Goal: Find specific page/section: Find specific page/section

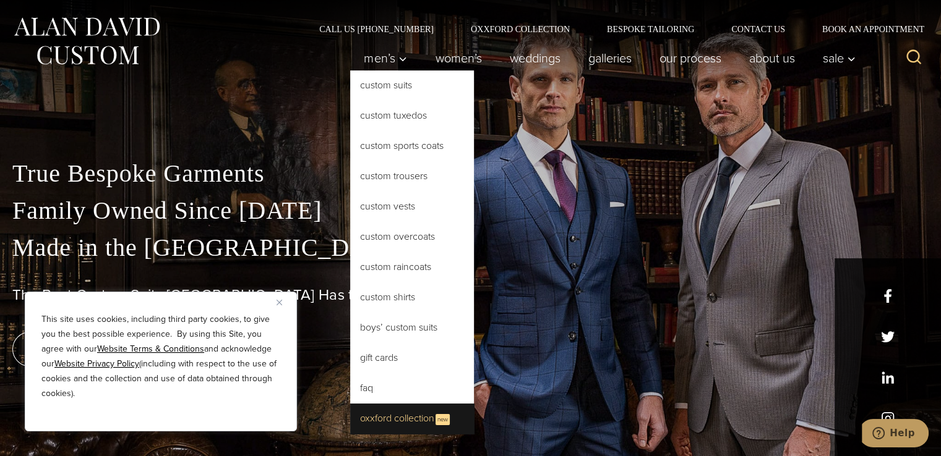
click at [385, 415] on link "Oxxford Collection New" at bounding box center [412, 419] width 124 height 30
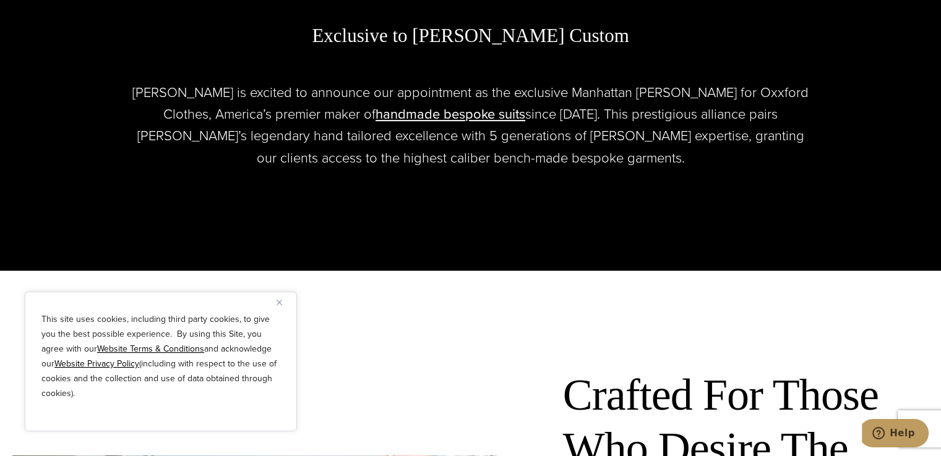
scroll to position [680, 0]
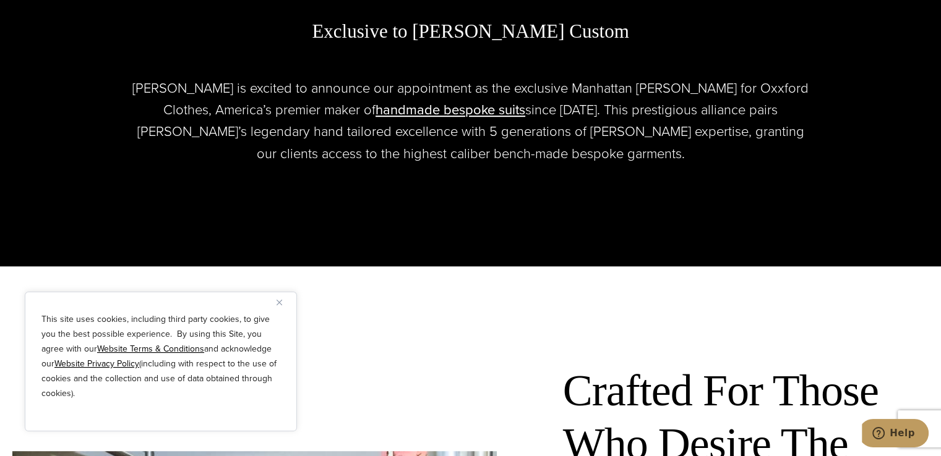
click at [282, 298] on button "Close" at bounding box center [283, 302] width 15 height 15
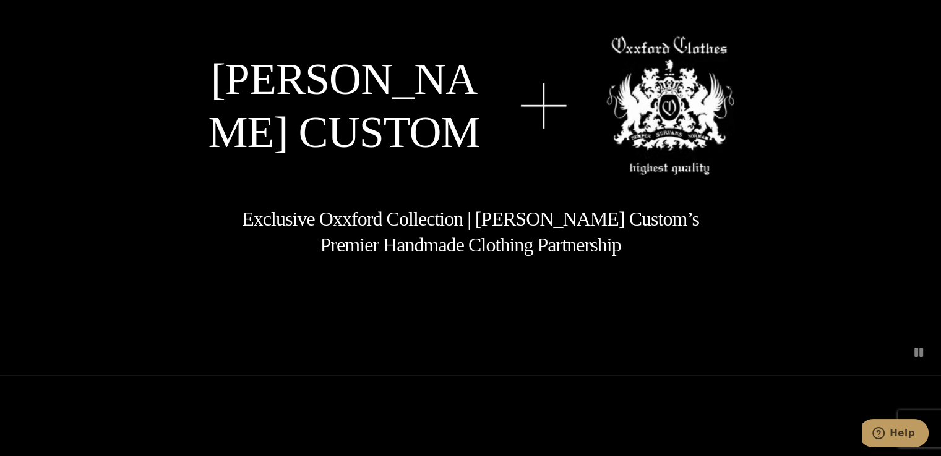
scroll to position [0, 0]
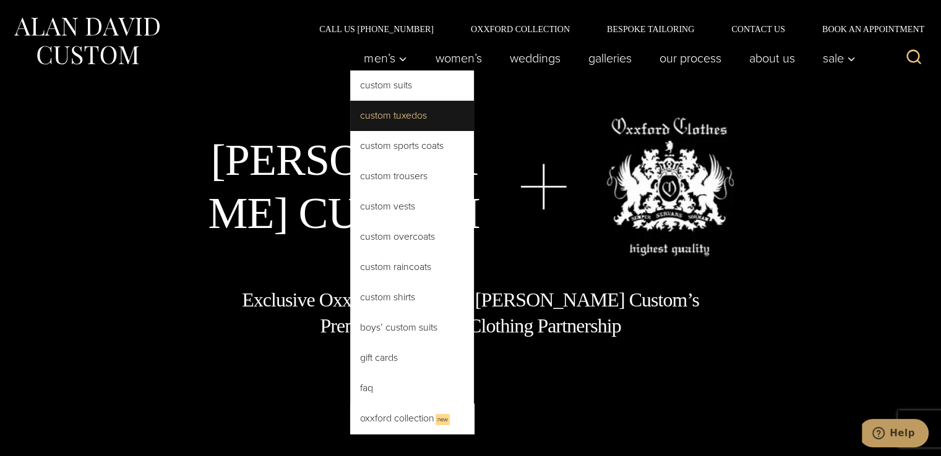
click at [395, 119] on link "Custom Tuxedos" at bounding box center [412, 116] width 124 height 30
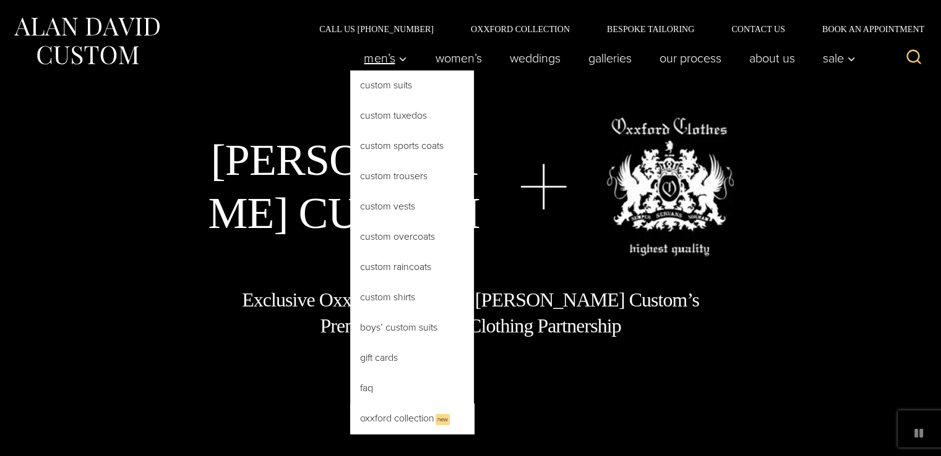
click at [379, 58] on span "Men’s" at bounding box center [385, 58] width 43 height 12
